Goal: Information Seeking & Learning: Learn about a topic

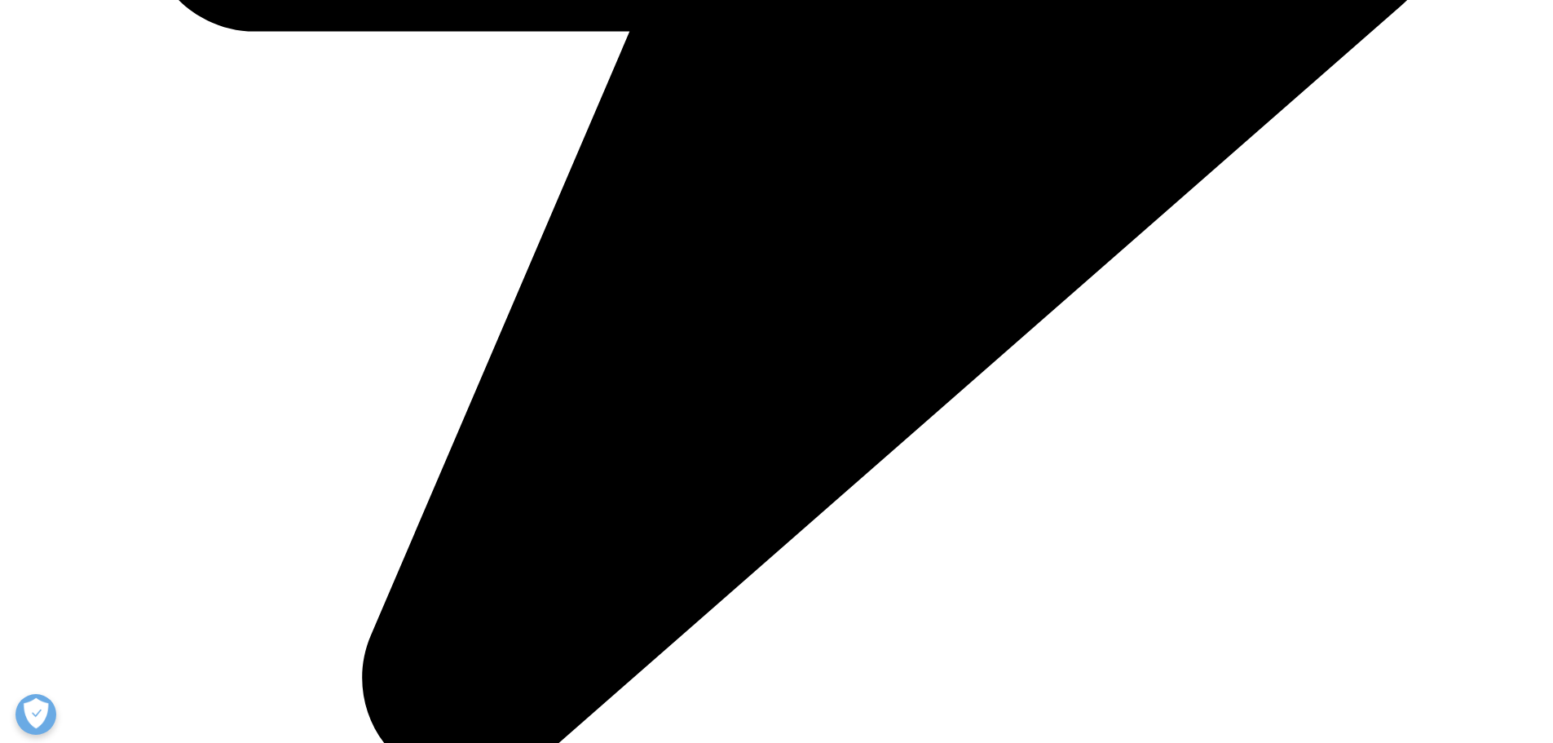
scroll to position [6032, 0]
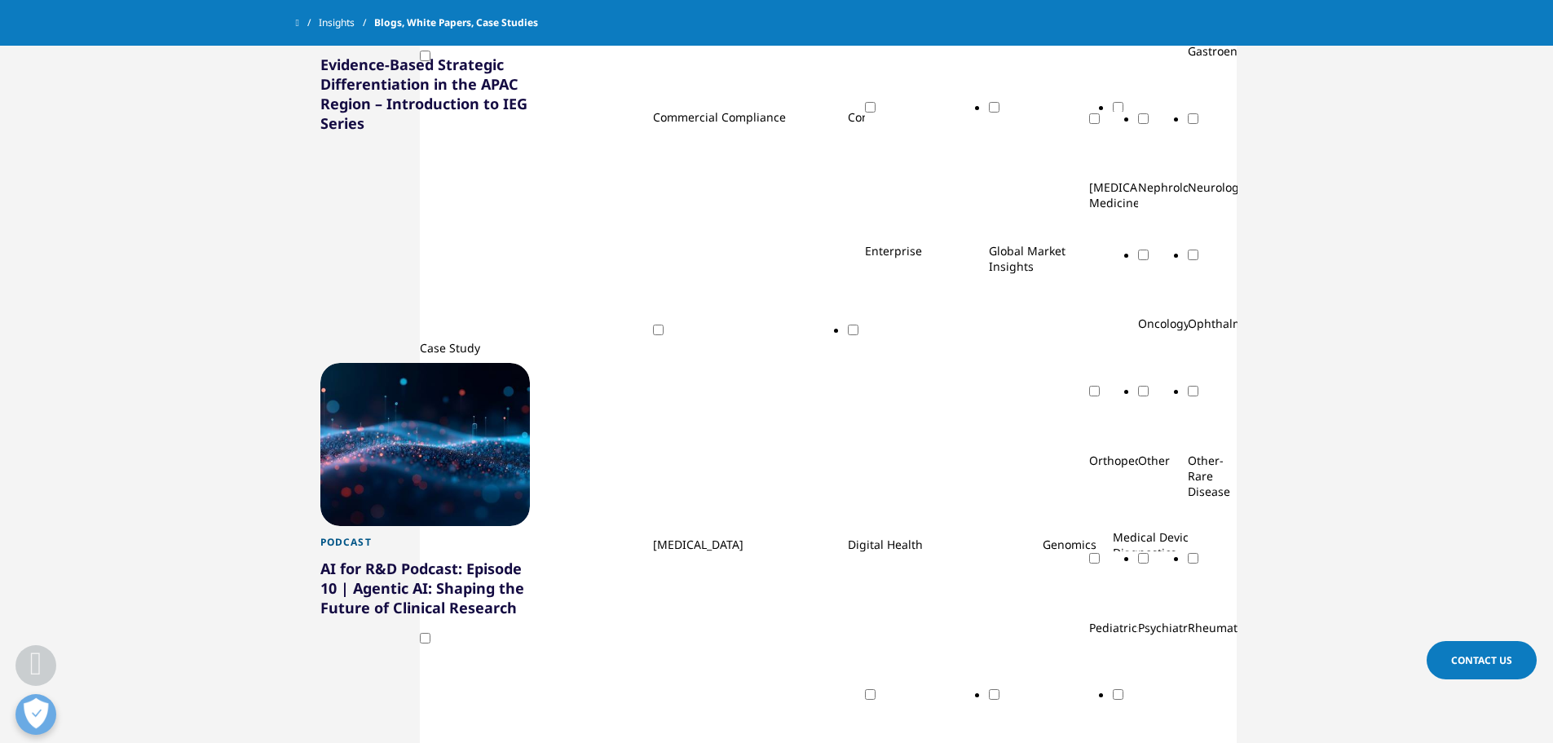
scroll to position [1223, 0]
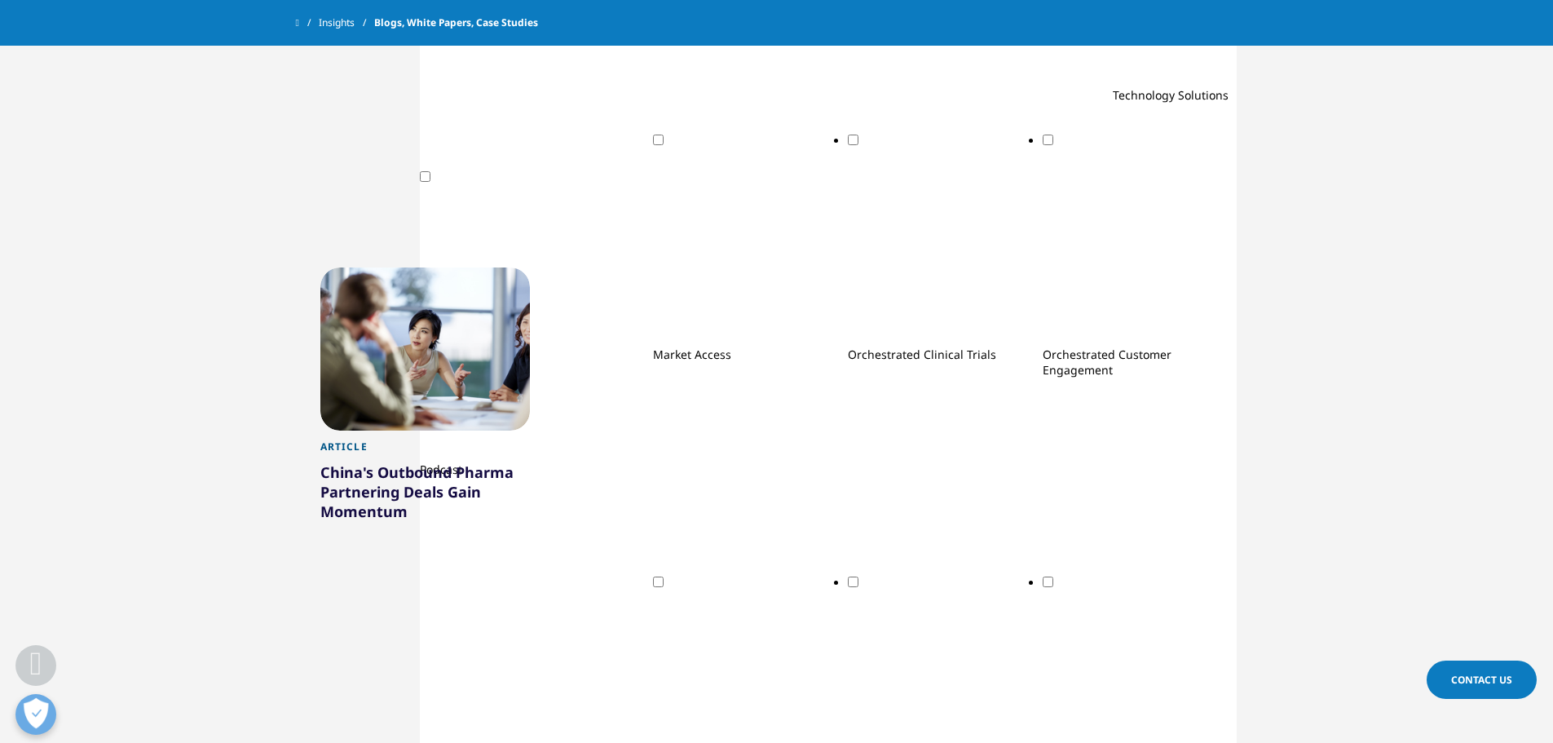
scroll to position [2265, 0]
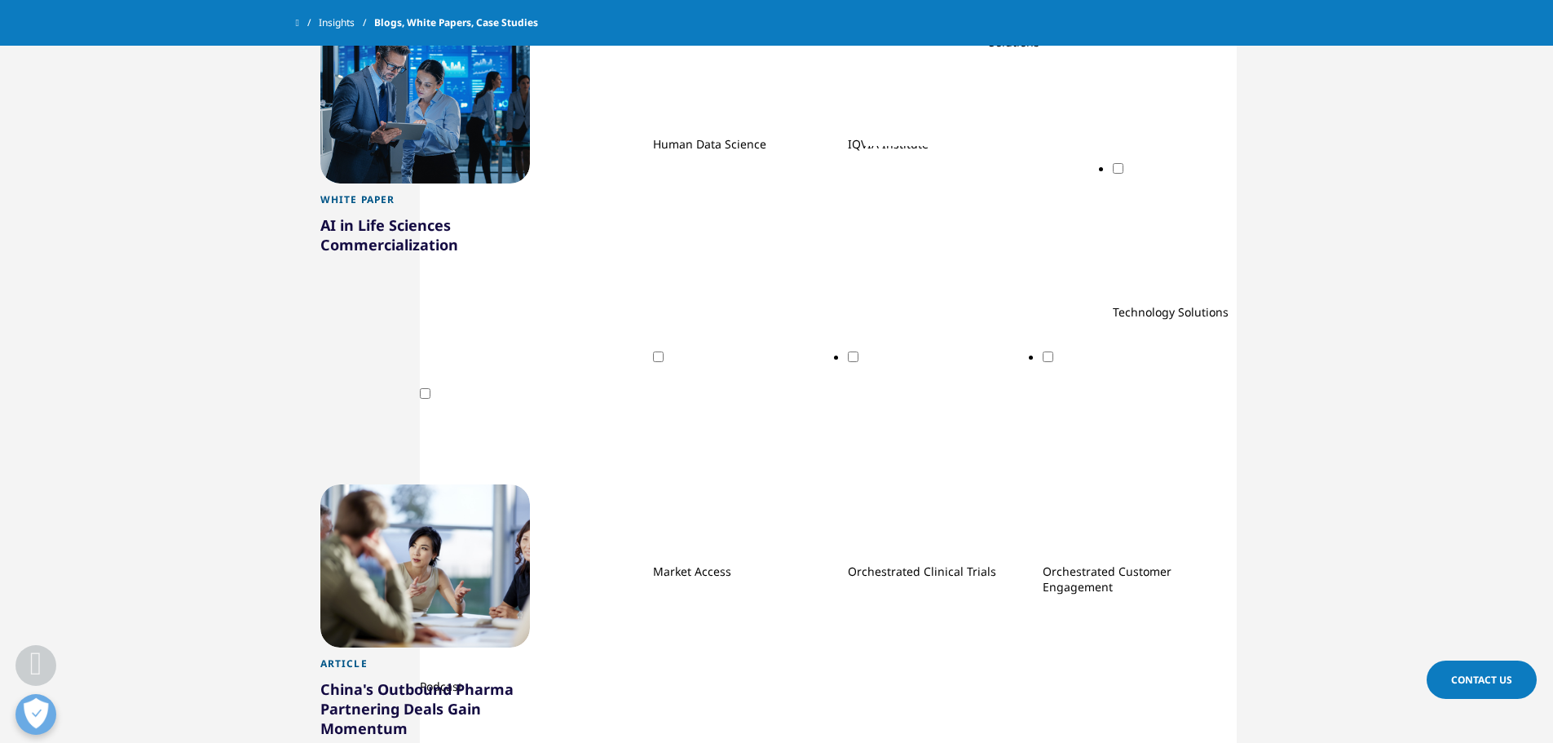
scroll to position [1939, 0]
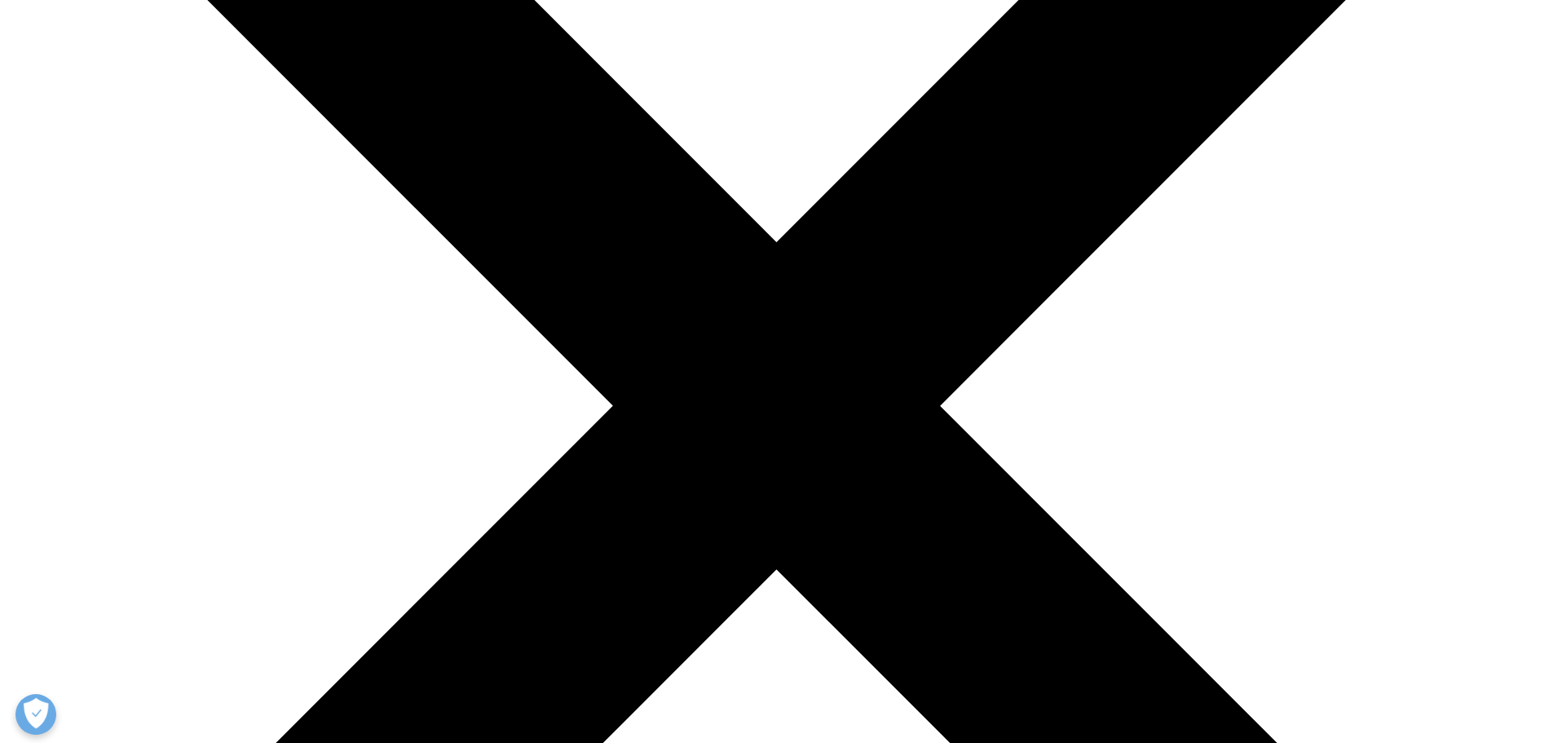
scroll to position [389, 0]
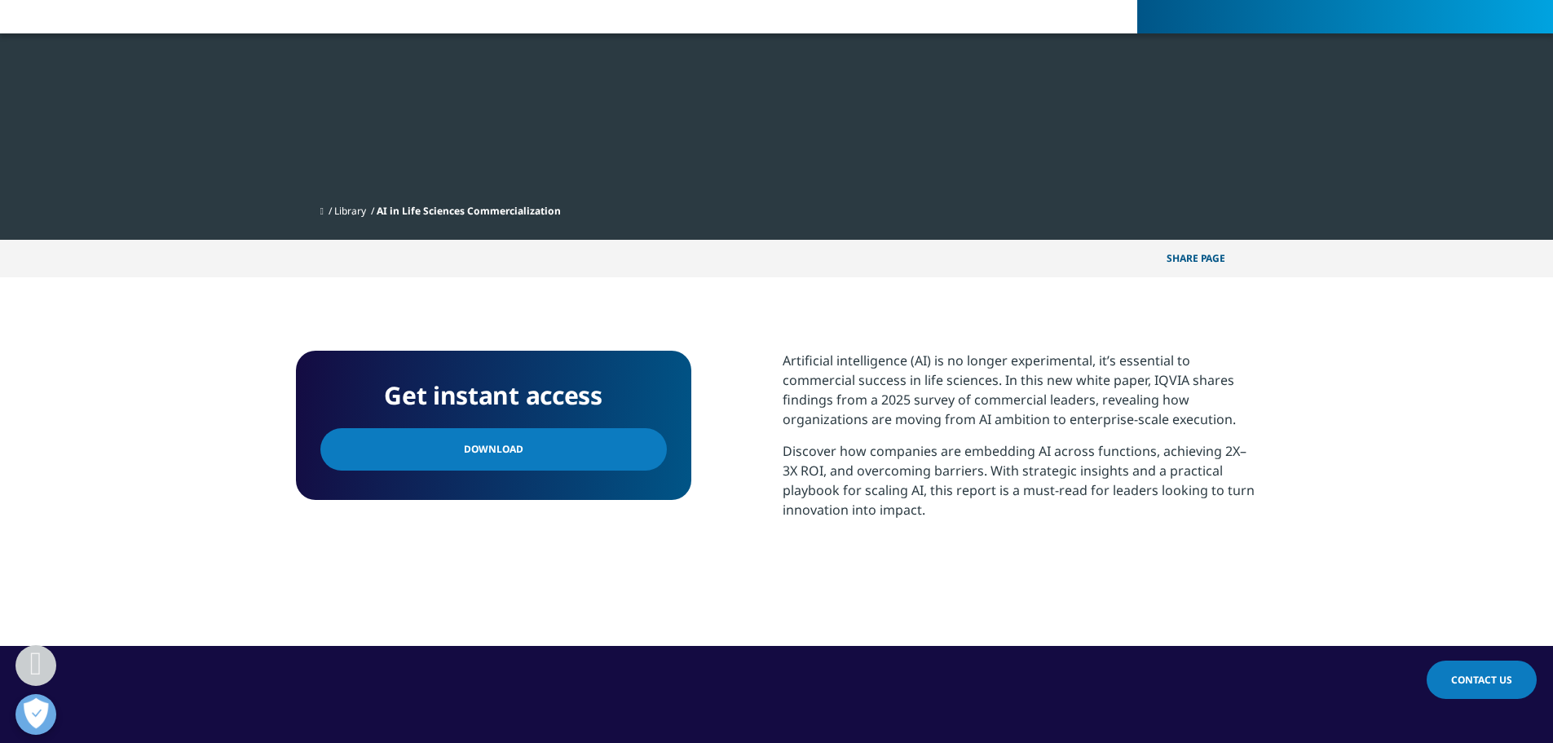
click at [624, 441] on link "Download" at bounding box center [493, 449] width 346 height 42
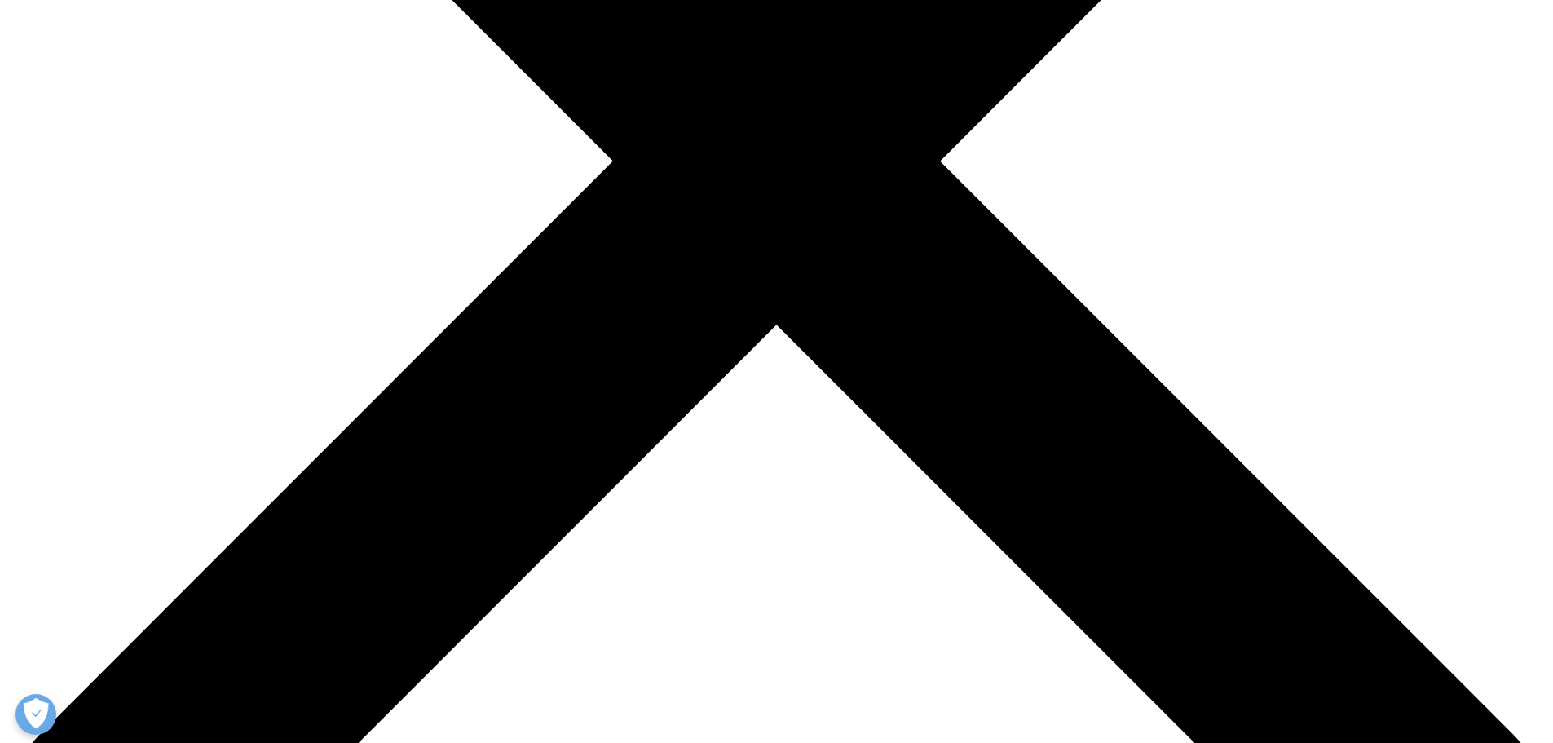
scroll to position [815, 0]
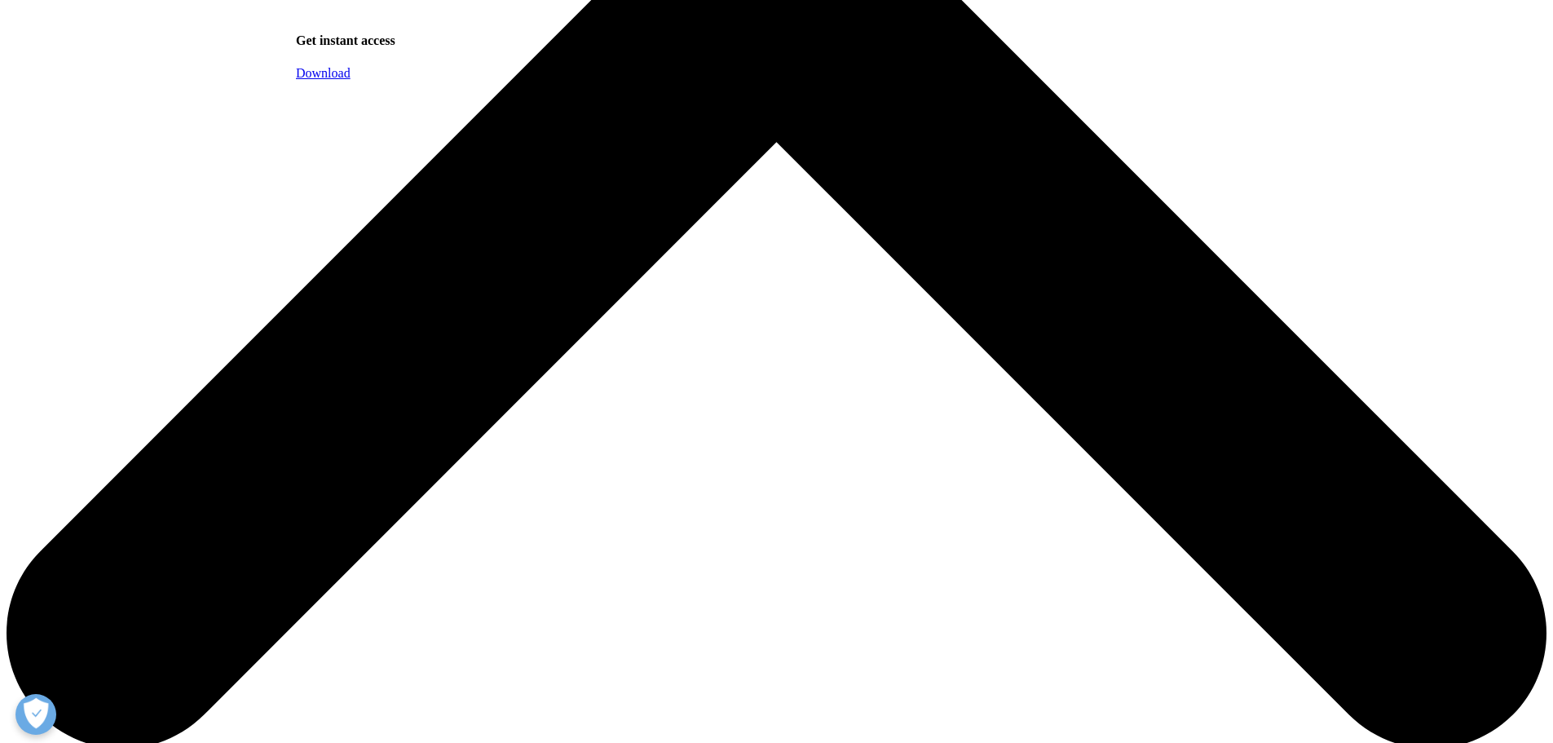
click at [350, 80] on link "Download" at bounding box center [323, 73] width 55 height 14
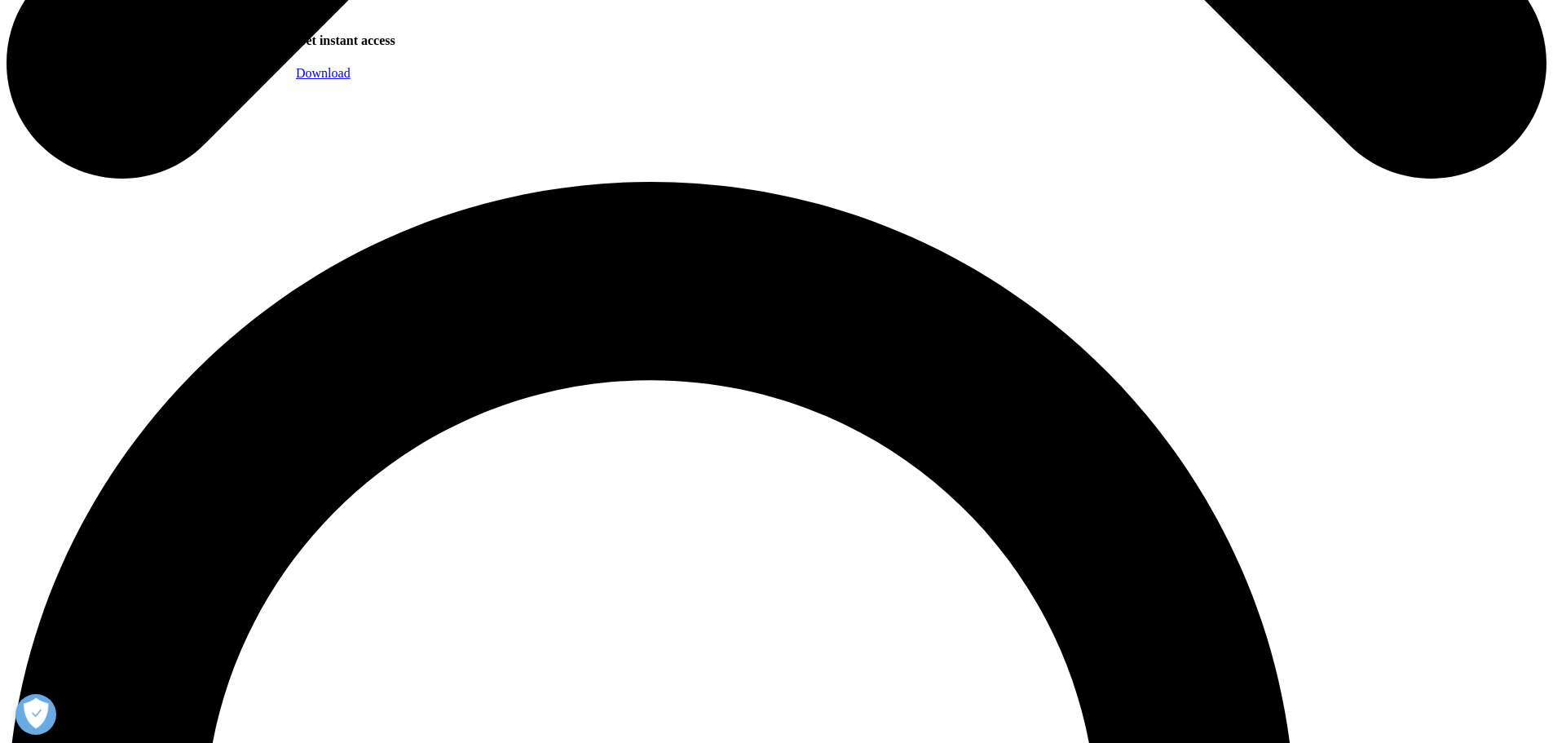
scroll to position [1386, 0]
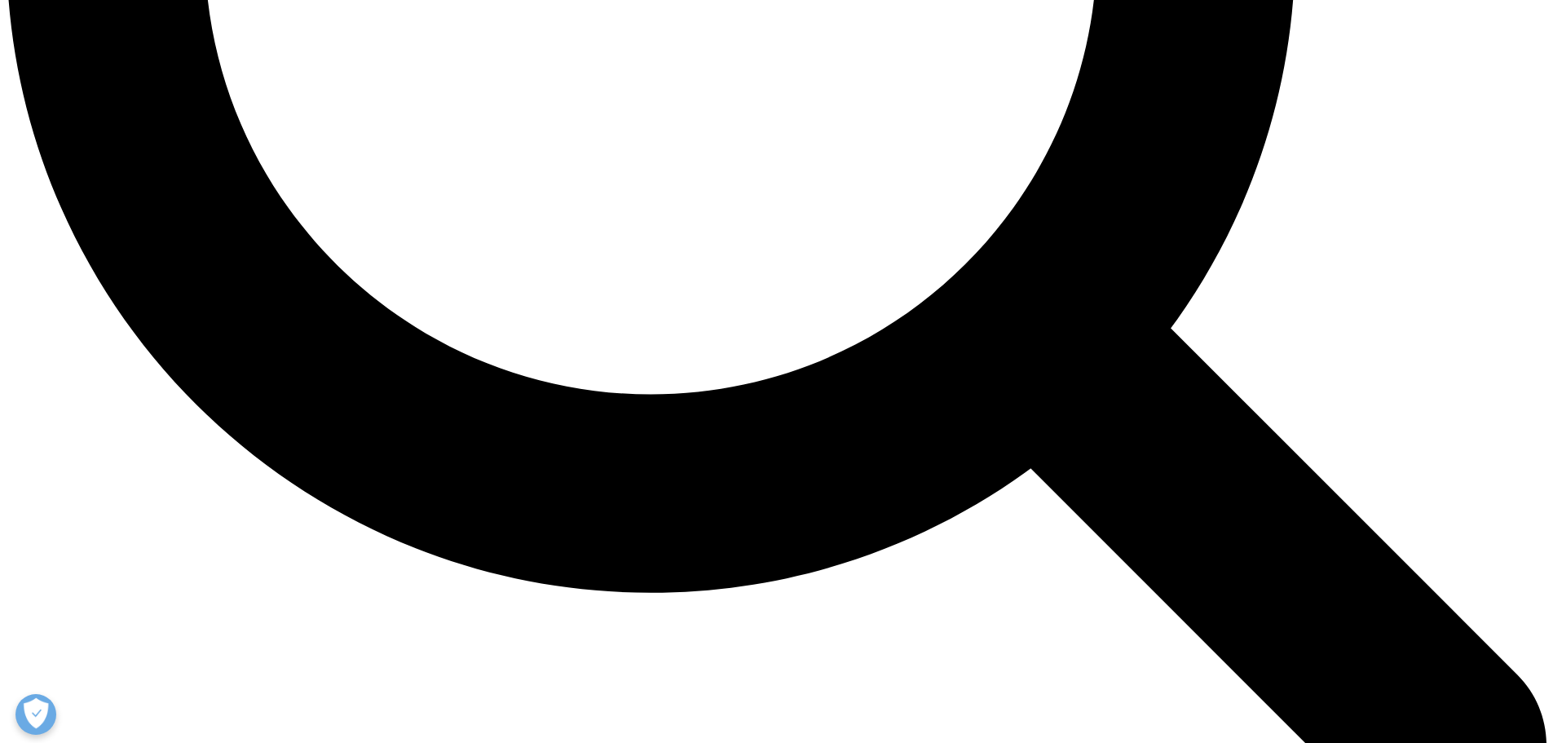
scroll to position [2264, 0]
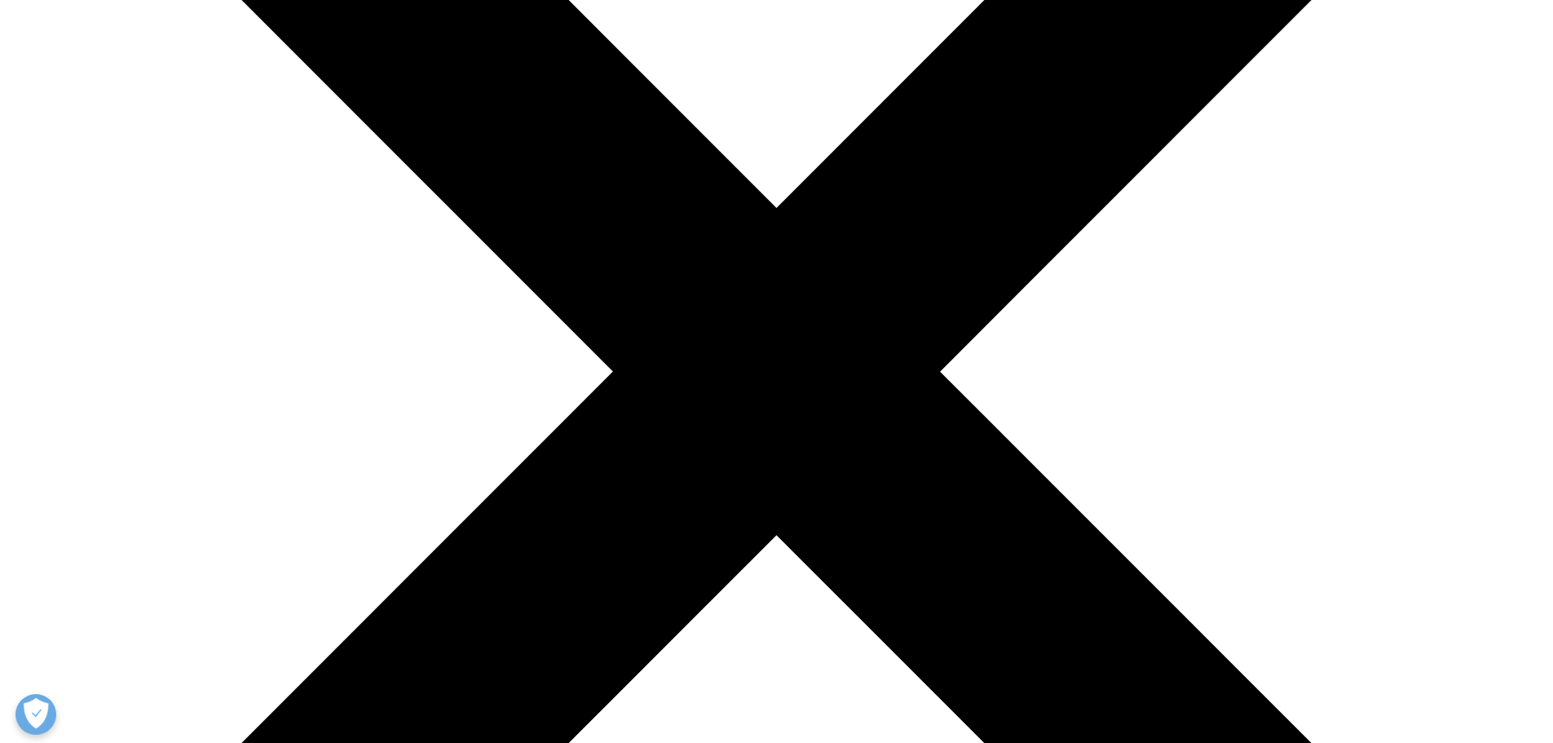
scroll to position [421, 0]
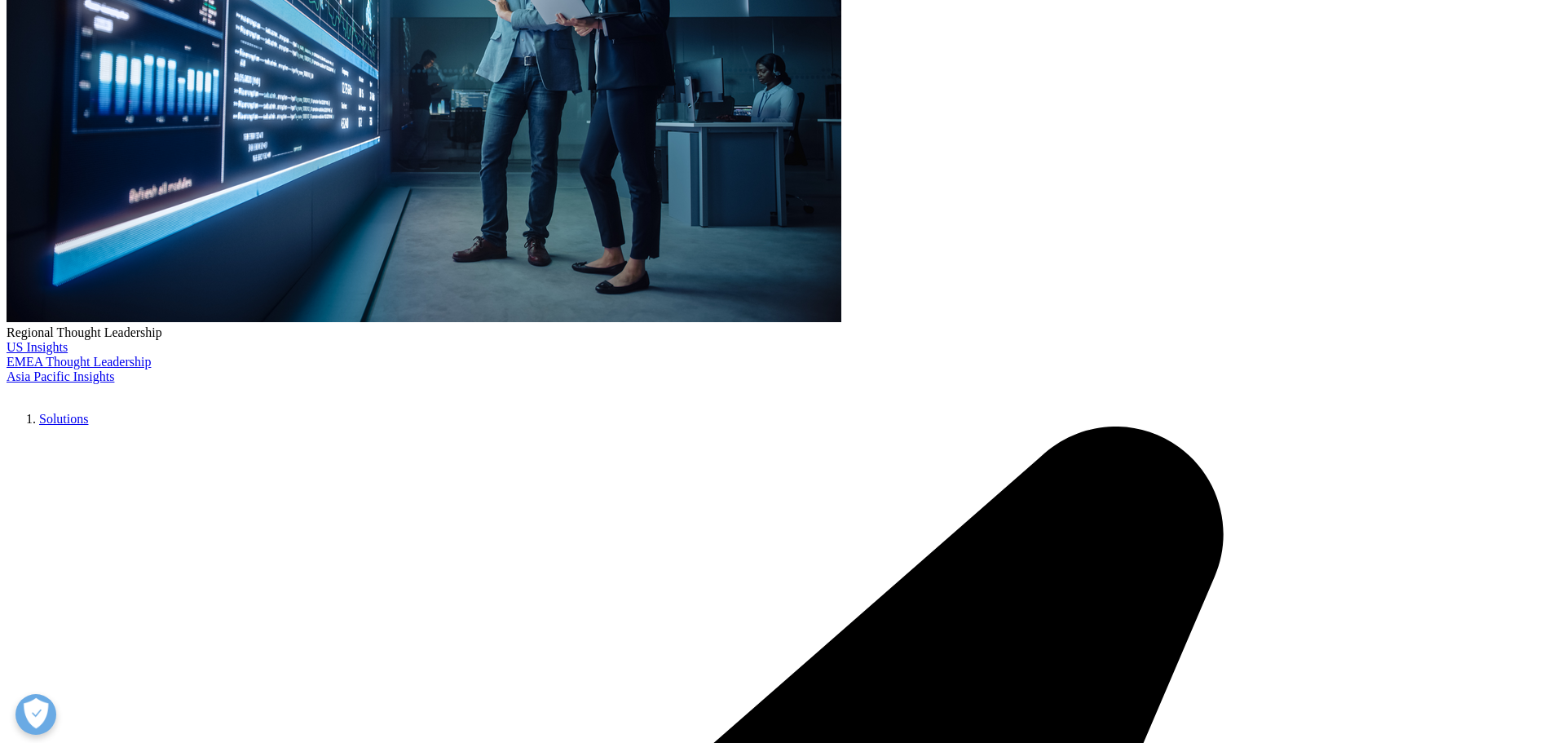
scroll to position [378, 0]
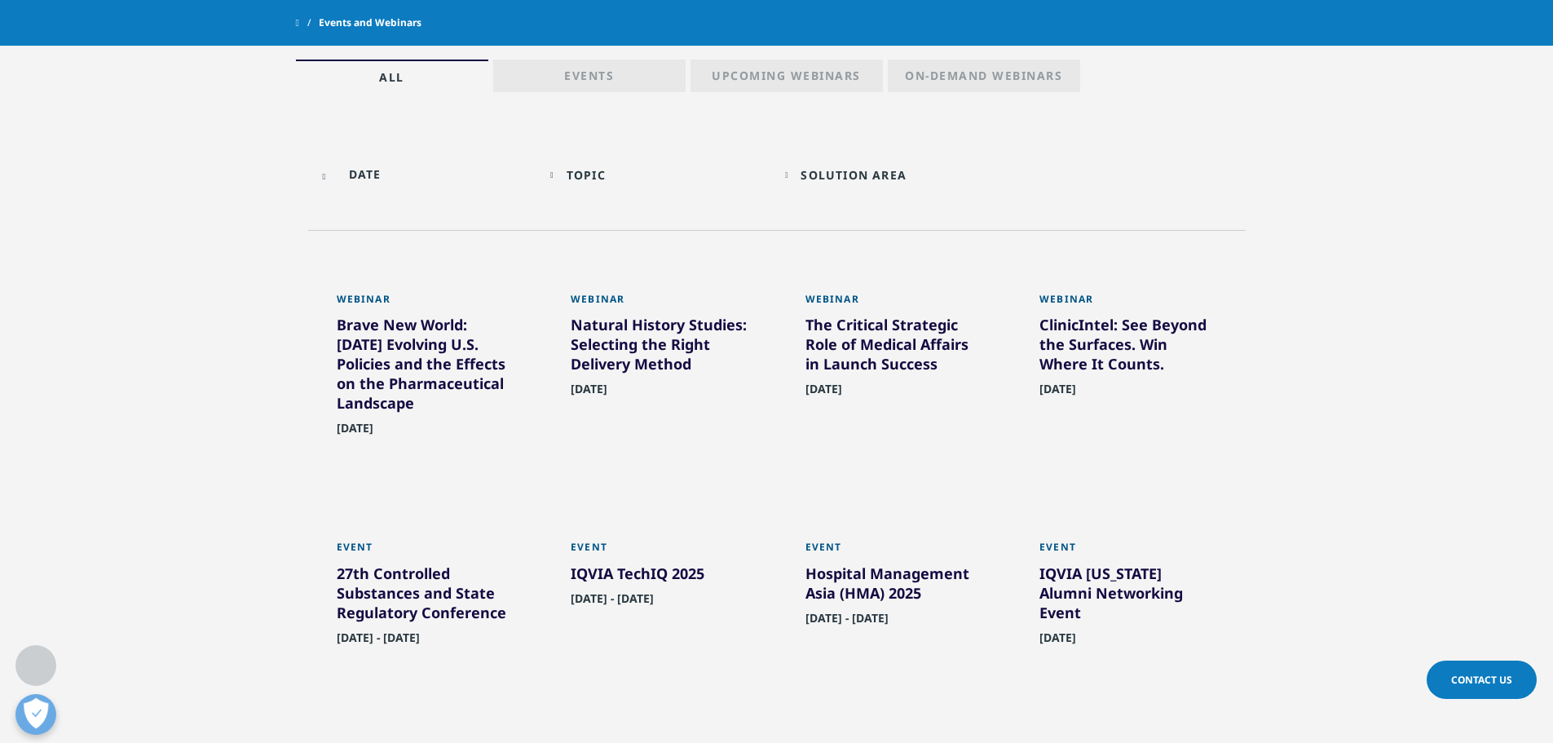
scroll to position [756, 0]
click at [973, 73] on p "On-Demand Webinars" at bounding box center [983, 78] width 157 height 23
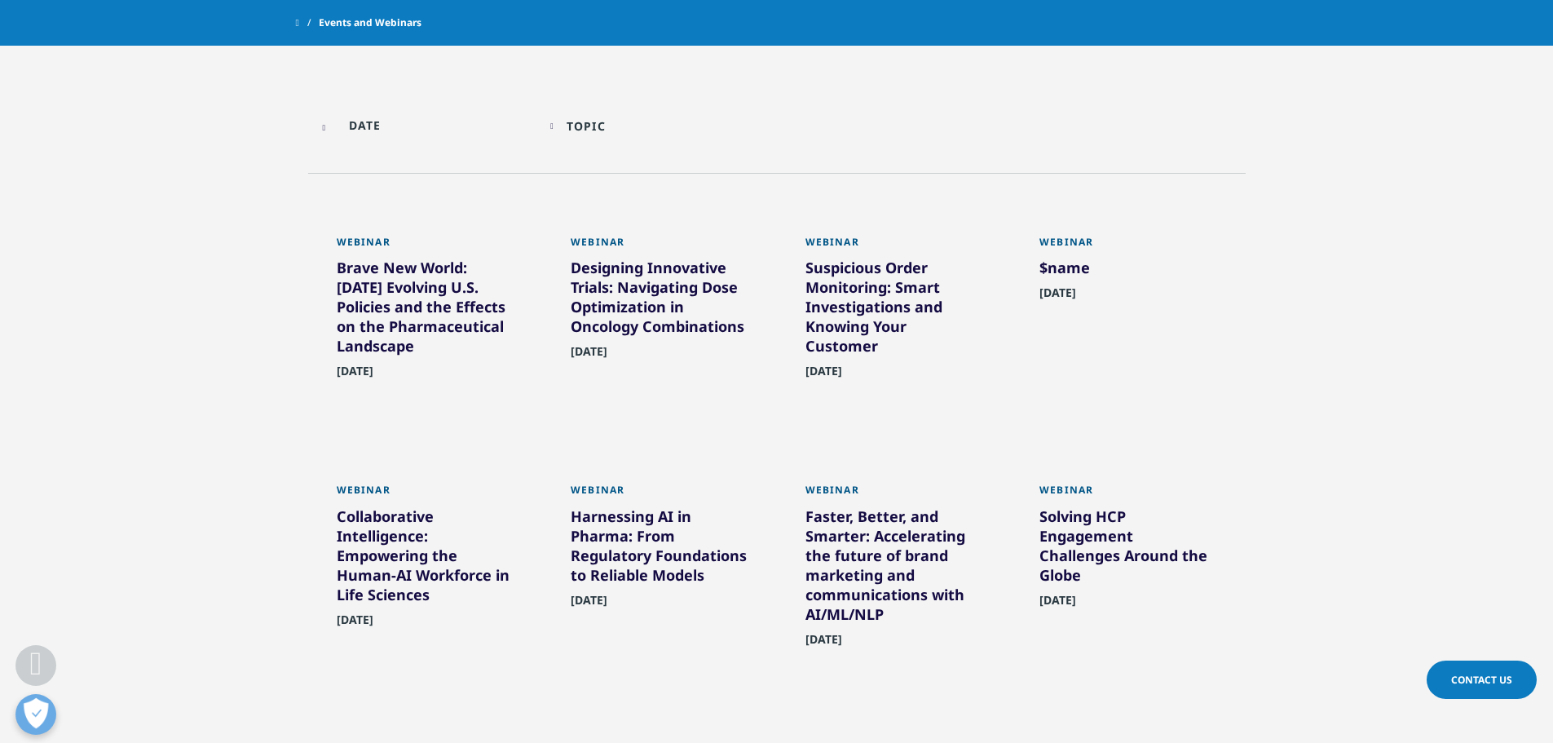
scroll to position [805, 0]
click at [643, 536] on div "Harnessing AI in Pharma: From Regulatory Foundations to Reliable Models" at bounding box center [660, 547] width 178 height 85
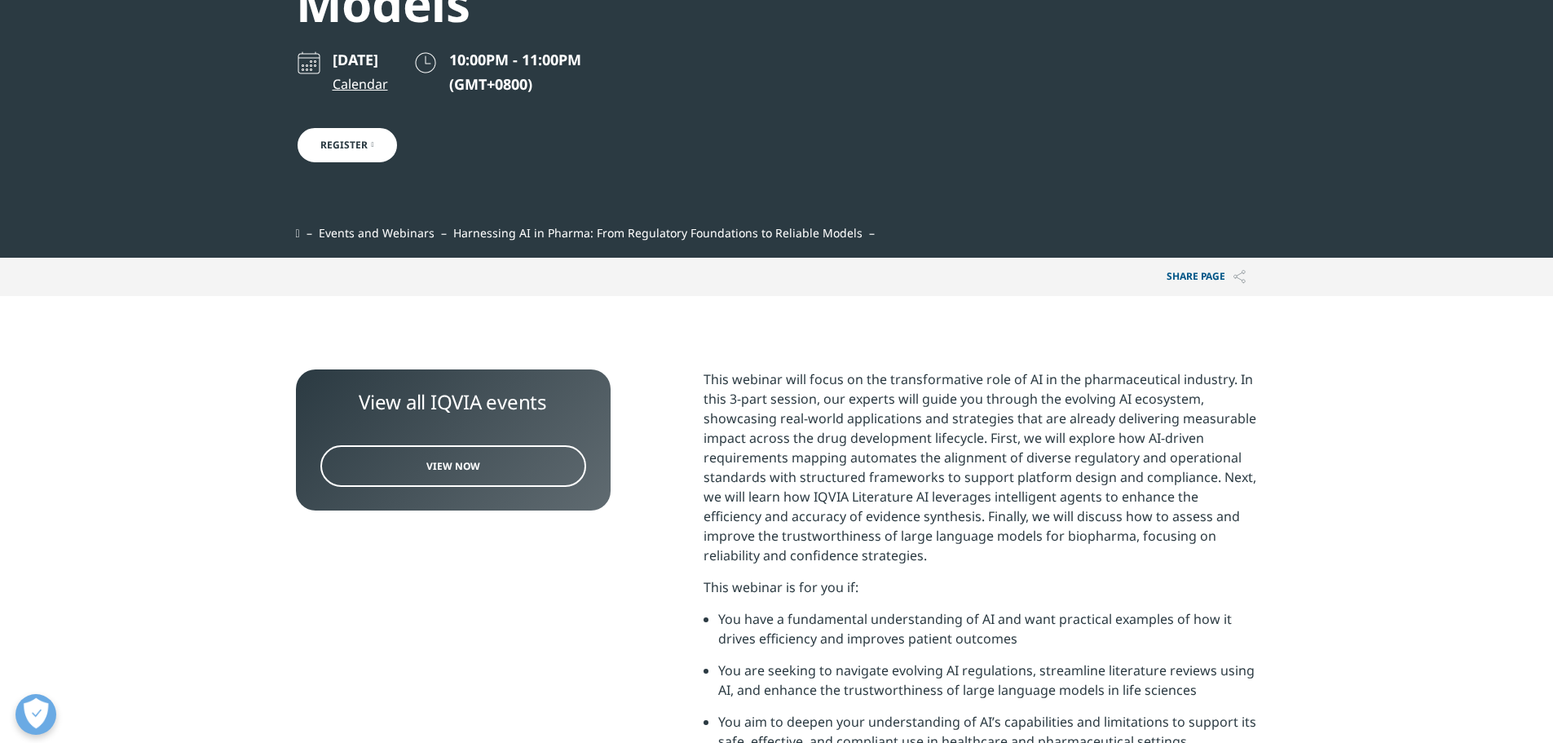
scroll to position [562, 0]
